Goal: Information Seeking & Learning: Learn about a topic

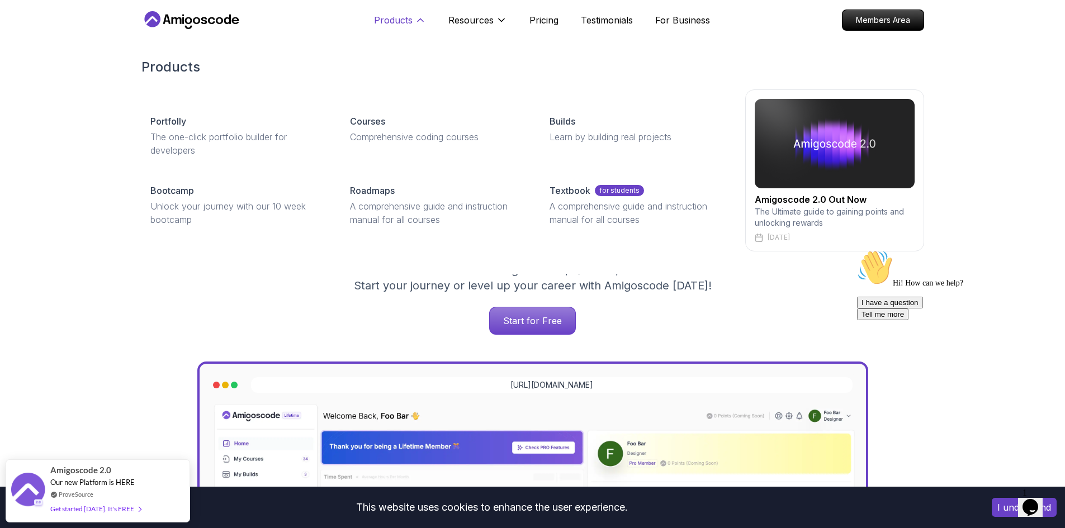
click at [380, 22] on p "Products" at bounding box center [393, 19] width 39 height 13
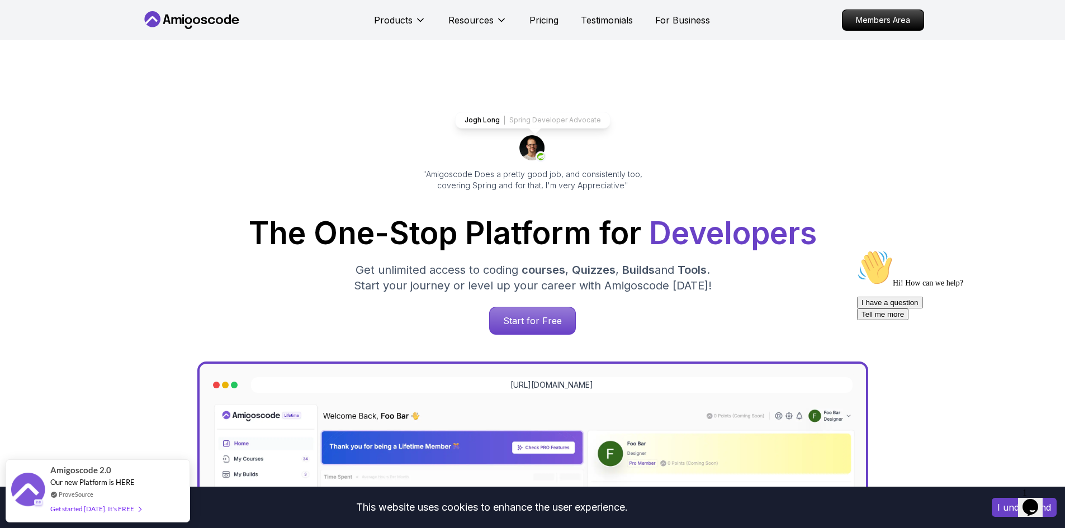
click at [185, 26] on icon at bounding box center [187, 27] width 7 height 3
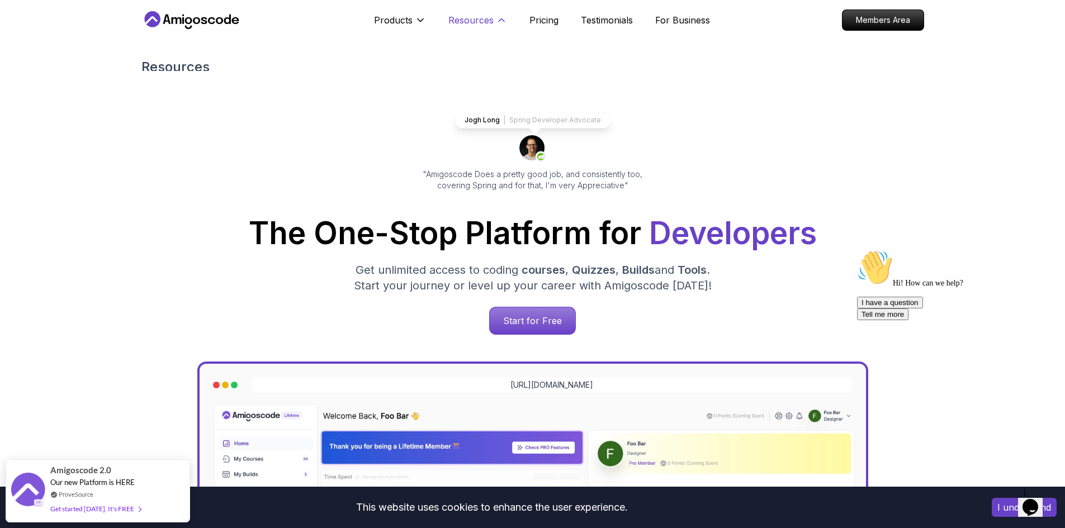
click at [469, 22] on p "Resources" at bounding box center [470, 19] width 45 height 13
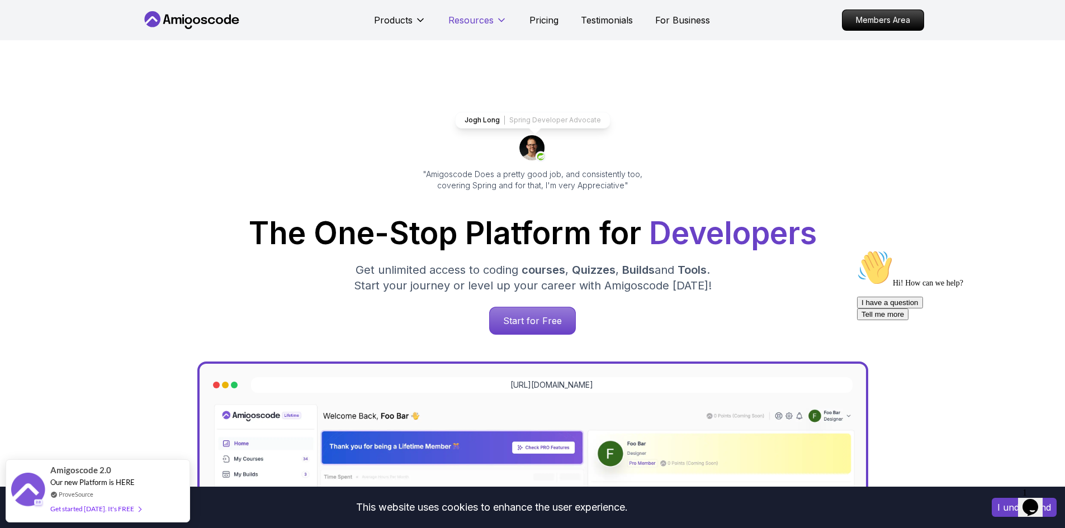
click at [469, 22] on p "Resources" at bounding box center [470, 19] width 45 height 13
click at [697, 21] on p "For Business" at bounding box center [682, 19] width 55 height 13
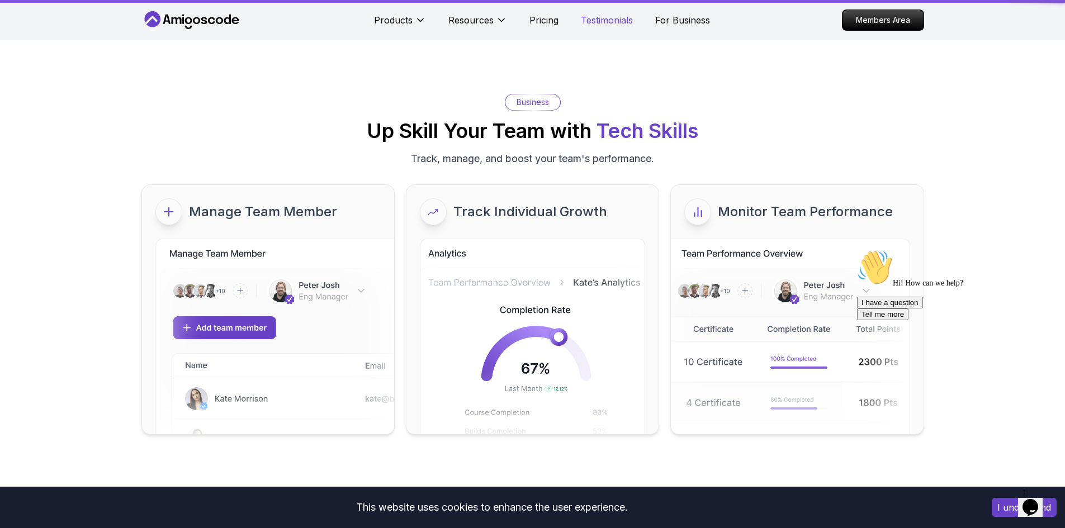
click at [587, 22] on p "Testimonials" at bounding box center [607, 19] width 52 height 13
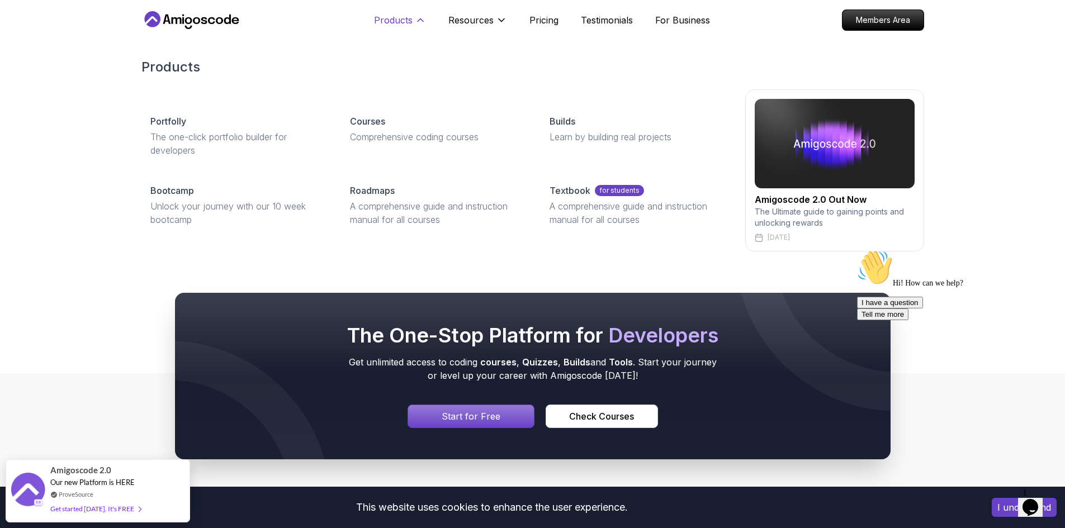
click at [393, 24] on p "Products" at bounding box center [393, 19] width 39 height 13
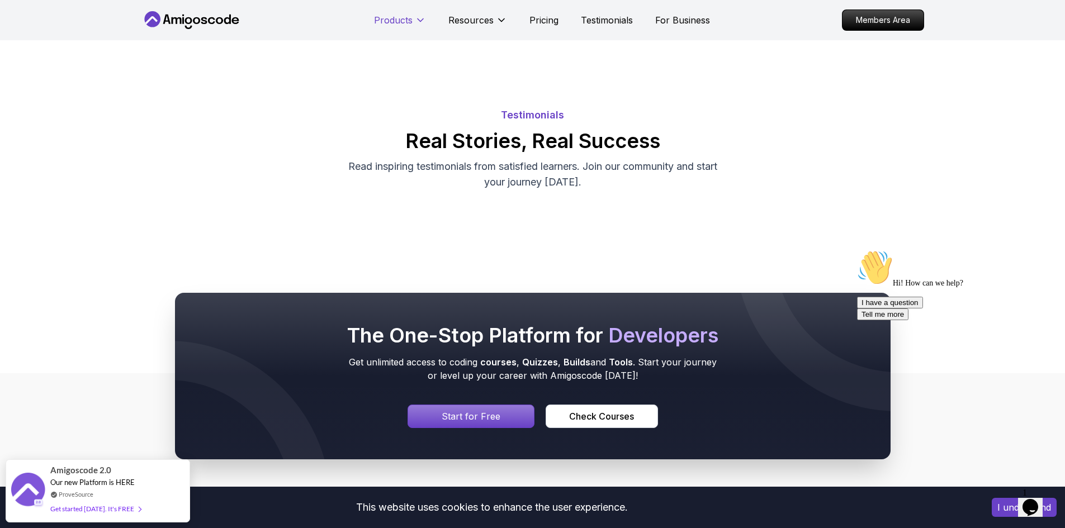
click at [393, 24] on p "Products" at bounding box center [393, 19] width 39 height 13
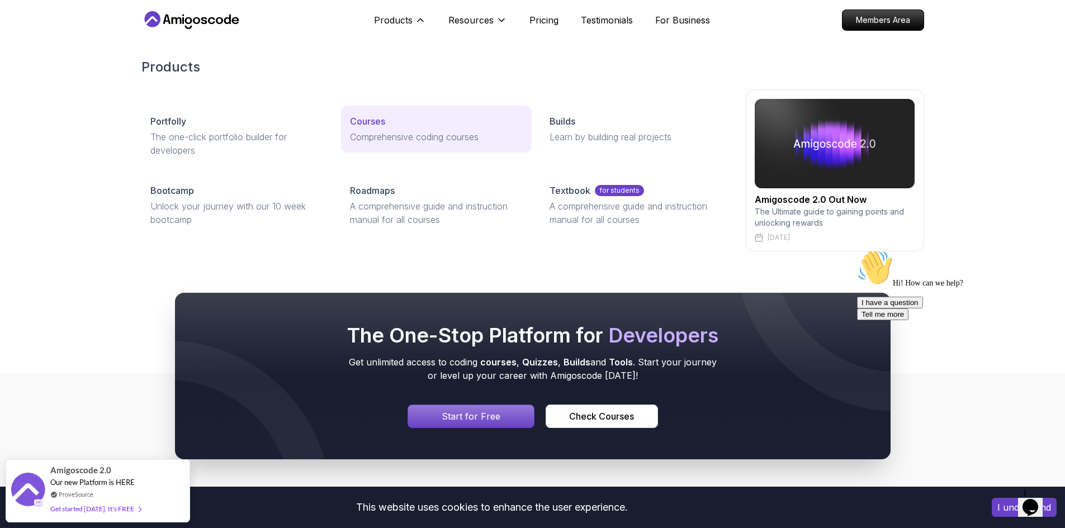
click at [450, 130] on link "Courses Comprehensive coding courses" at bounding box center [436, 129] width 191 height 47
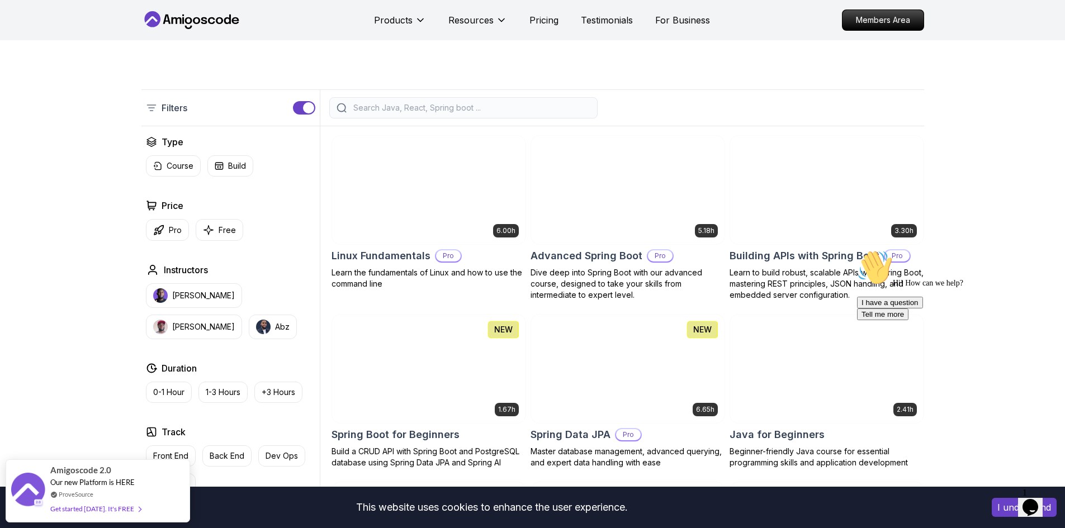
scroll to position [224, 0]
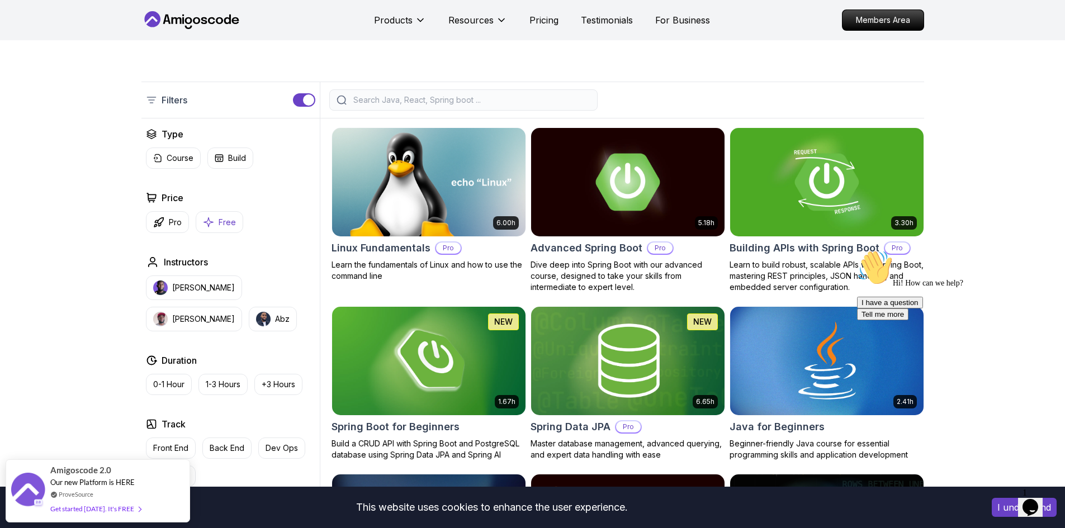
click at [221, 229] on button "Free" at bounding box center [220, 222] width 48 height 22
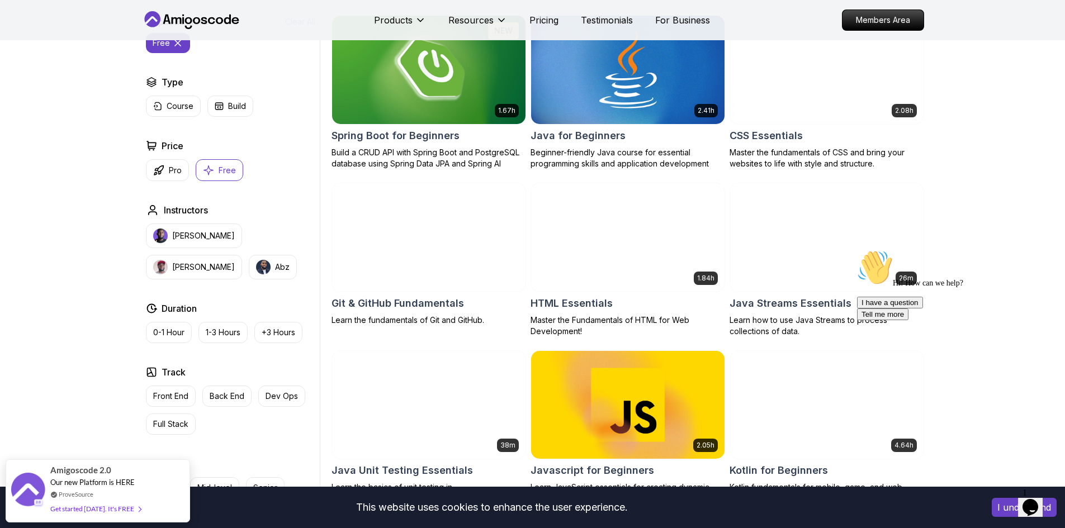
scroll to position [335, 0]
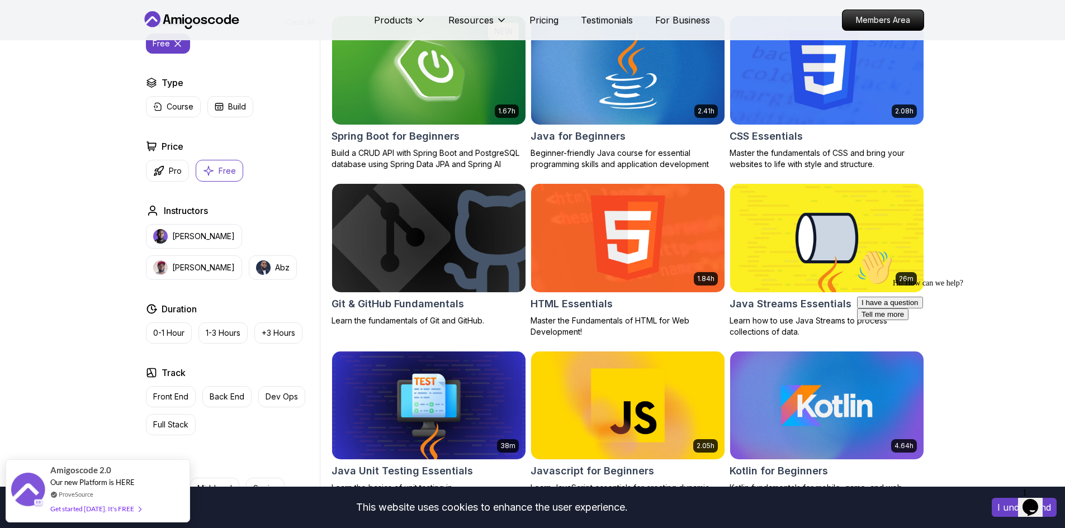
click at [785, 261] on img at bounding box center [826, 237] width 203 height 113
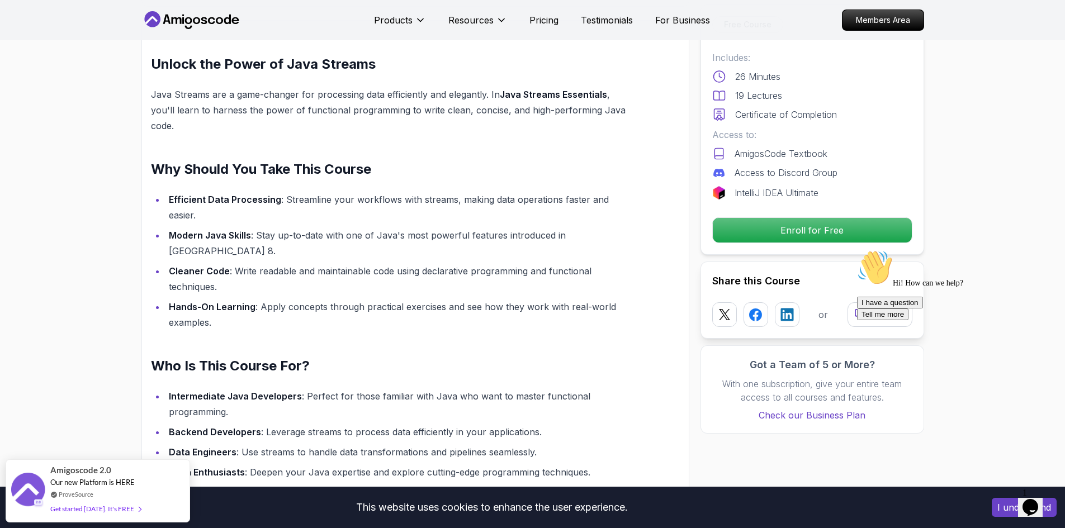
scroll to position [726, 0]
